Goal: Information Seeking & Learning: Learn about a topic

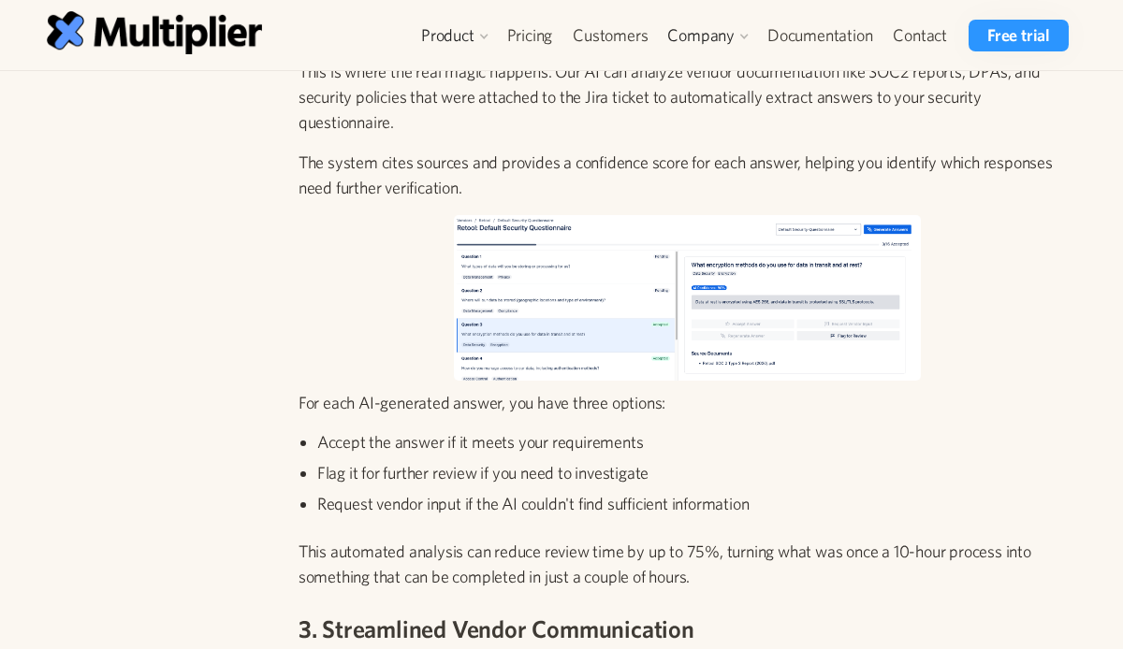
scroll to position [2320, 0]
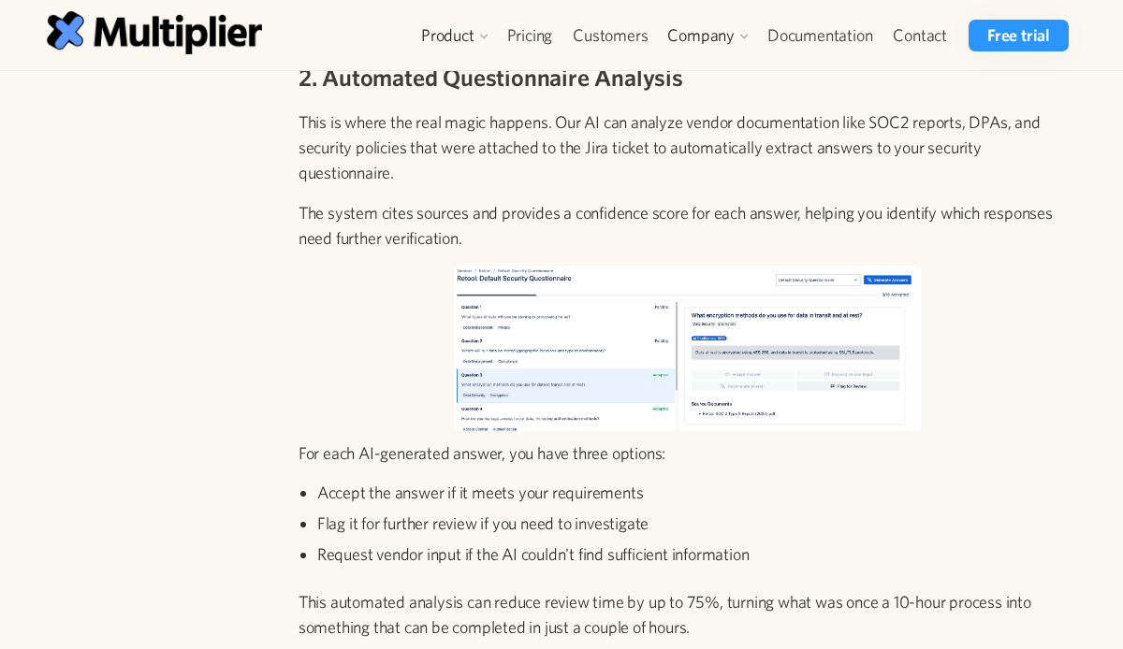
click at [539, 313] on img at bounding box center [687, 349] width 467 height 166
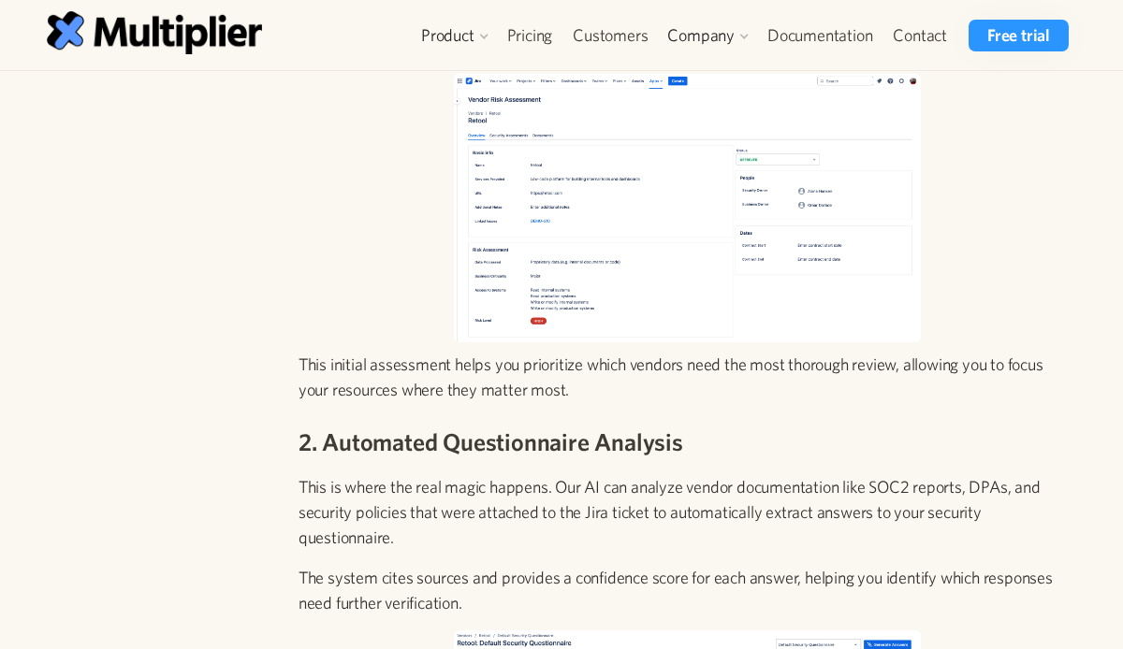
scroll to position [1634, 0]
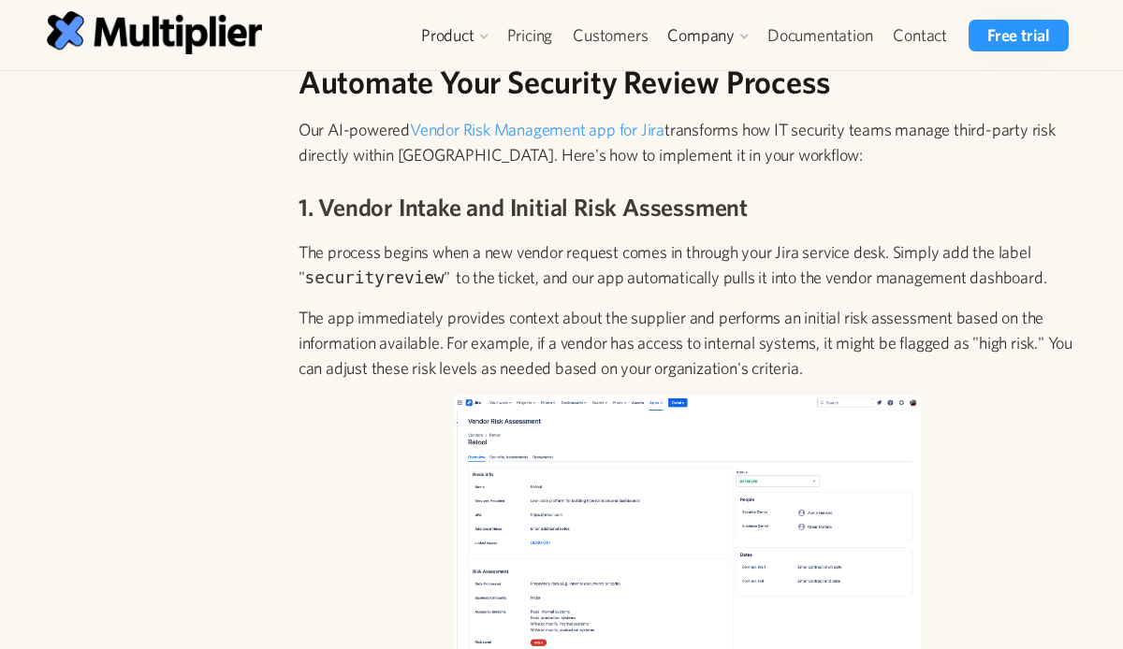
click at [575, 543] on img at bounding box center [687, 530] width 467 height 269
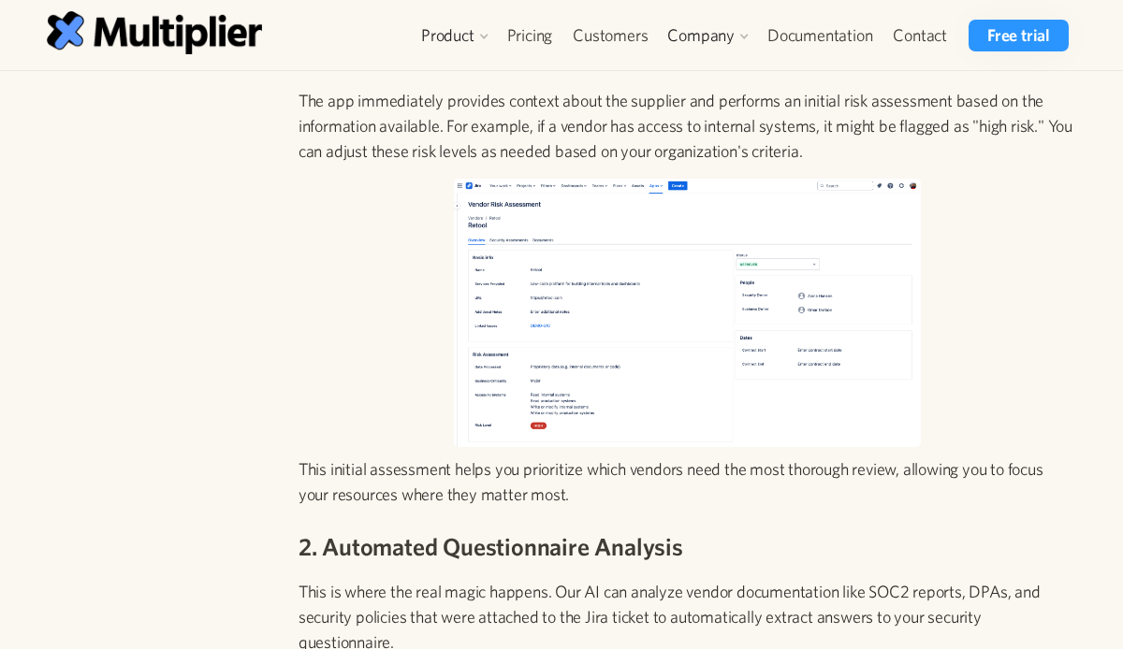
scroll to position [1890, 0]
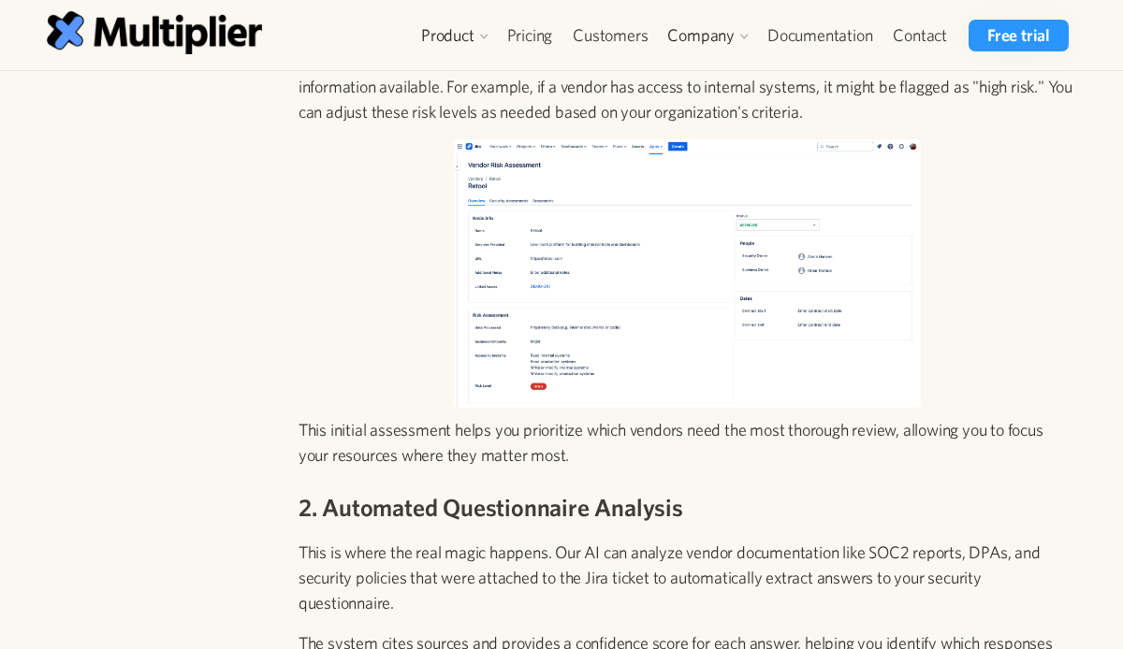
click at [626, 292] on img at bounding box center [687, 273] width 467 height 269
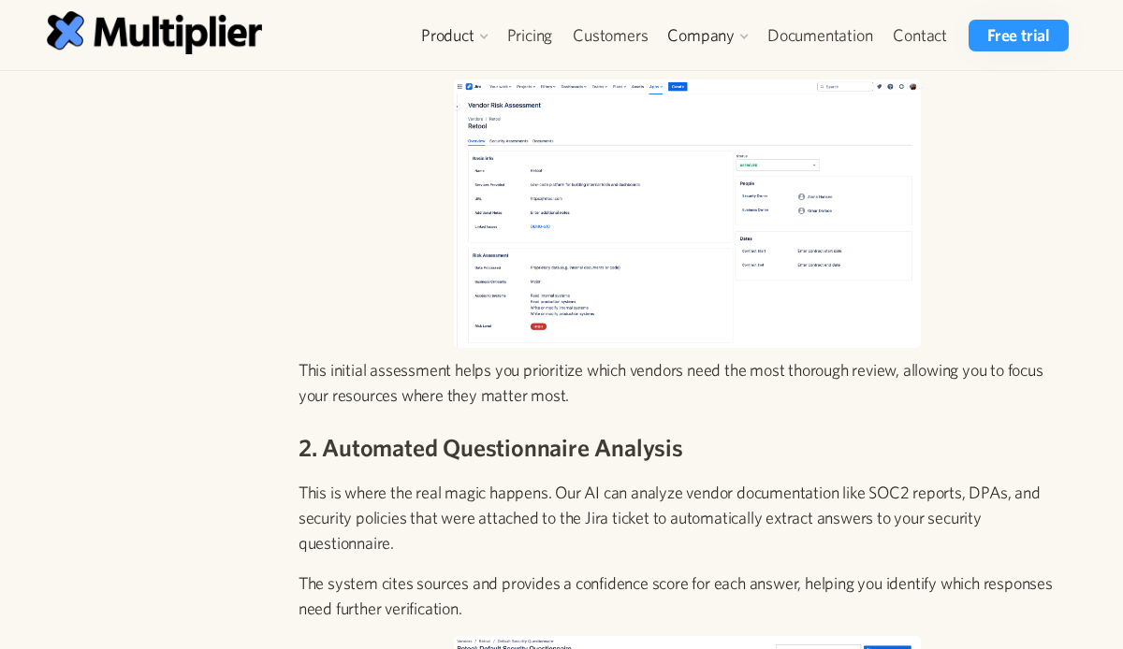
scroll to position [1948, 0]
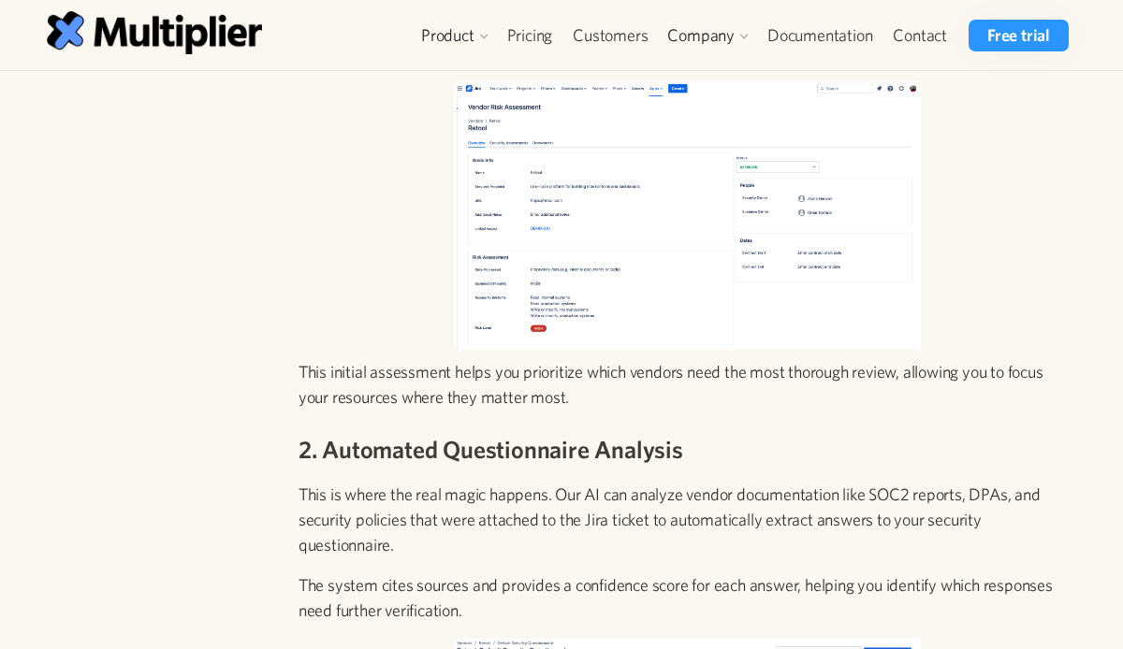
click at [544, 133] on img at bounding box center [687, 215] width 467 height 269
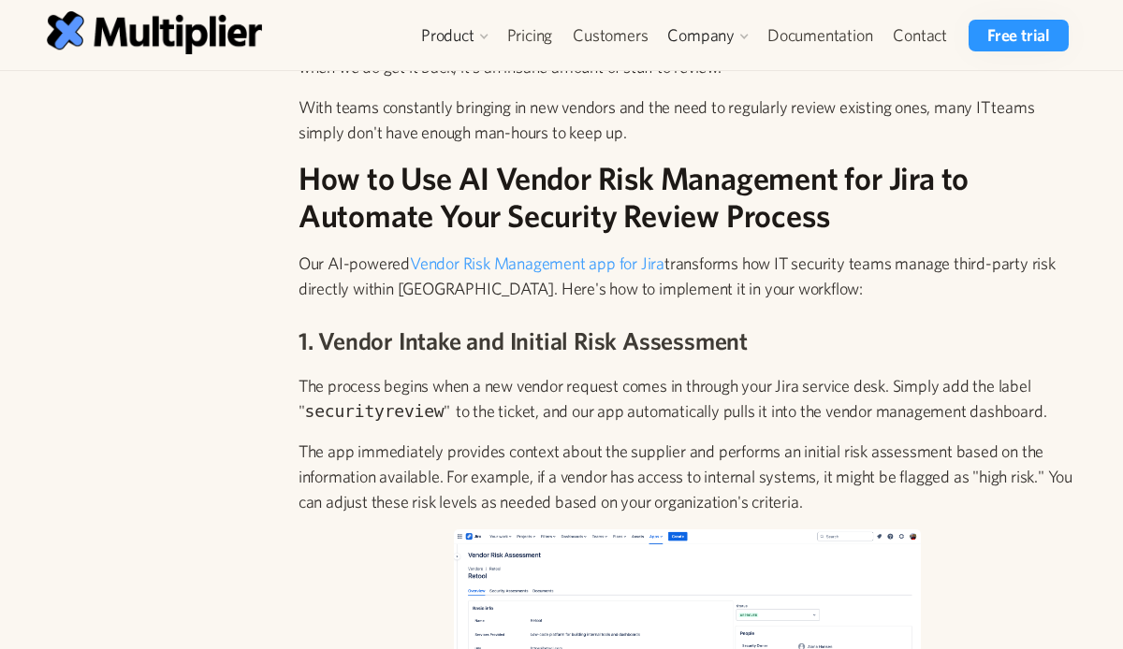
scroll to position [1511, 0]
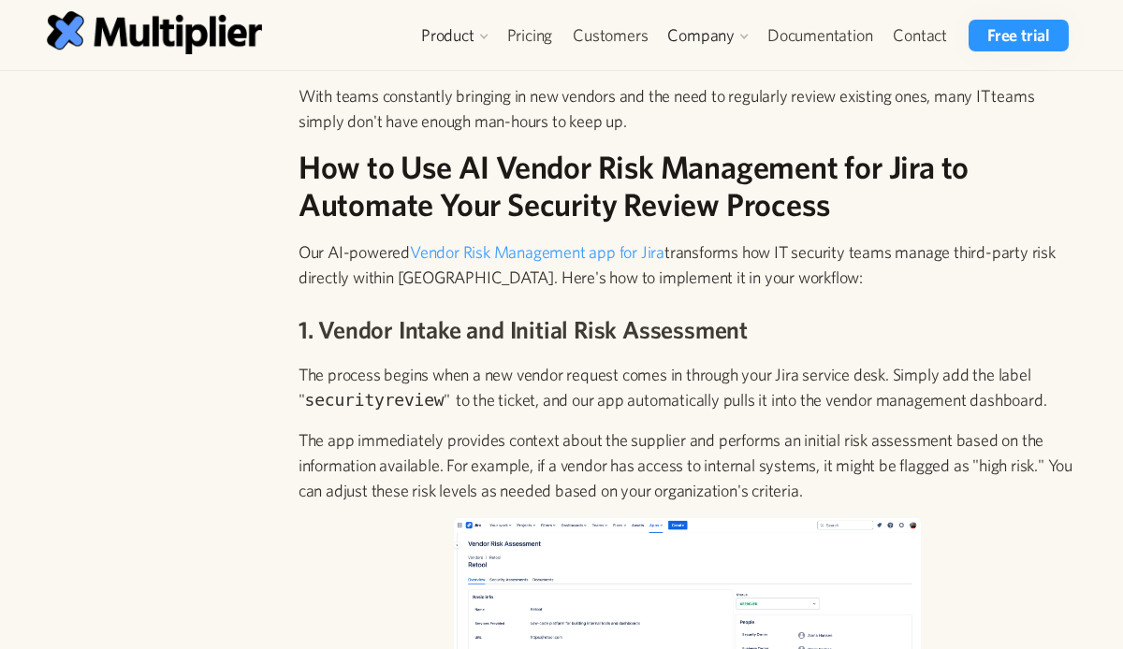
click at [508, 263] on p "Our AI-powered Vendor Risk Management app for Jira transforms how IT security t…" at bounding box center [686, 265] width 777 height 51
click at [481, 242] on link "Vendor Risk Management app for Jira" at bounding box center [537, 252] width 254 height 20
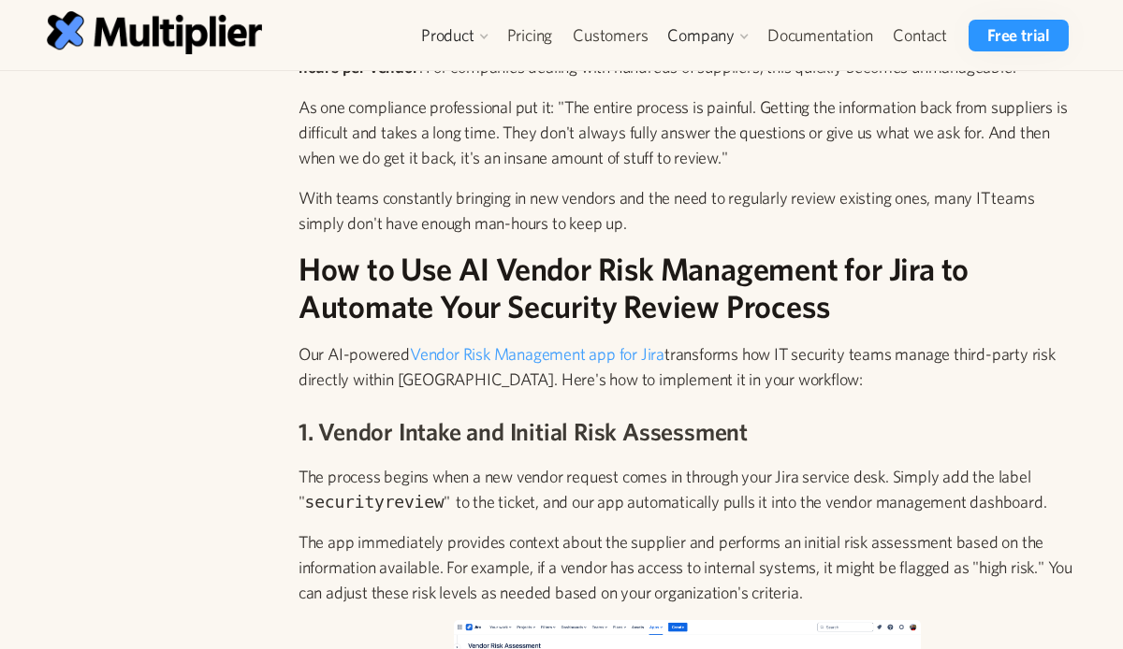
scroll to position [1422, 0]
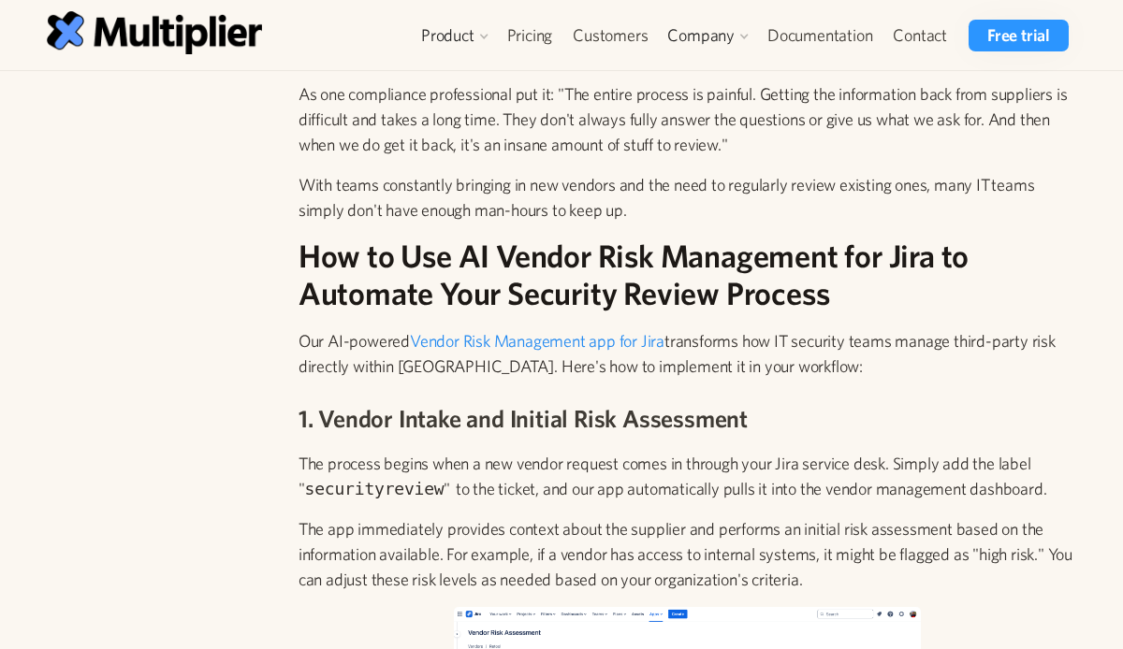
click at [481, 343] on link "Vendor Risk Management app for Jira" at bounding box center [537, 341] width 254 height 20
